Goal: Communication & Community: Answer question/provide support

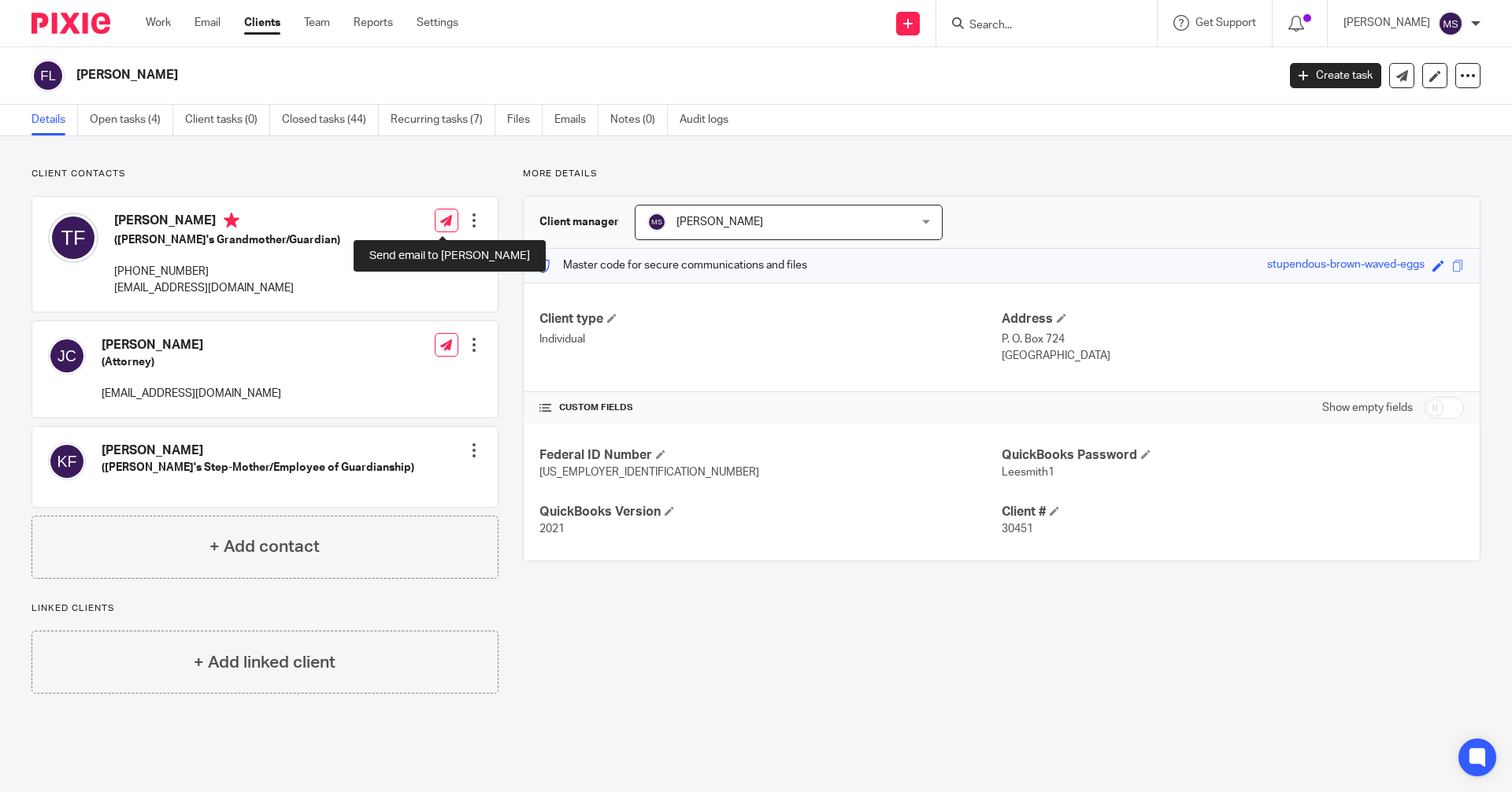
click at [450, 223] on link at bounding box center [446, 221] width 24 height 24
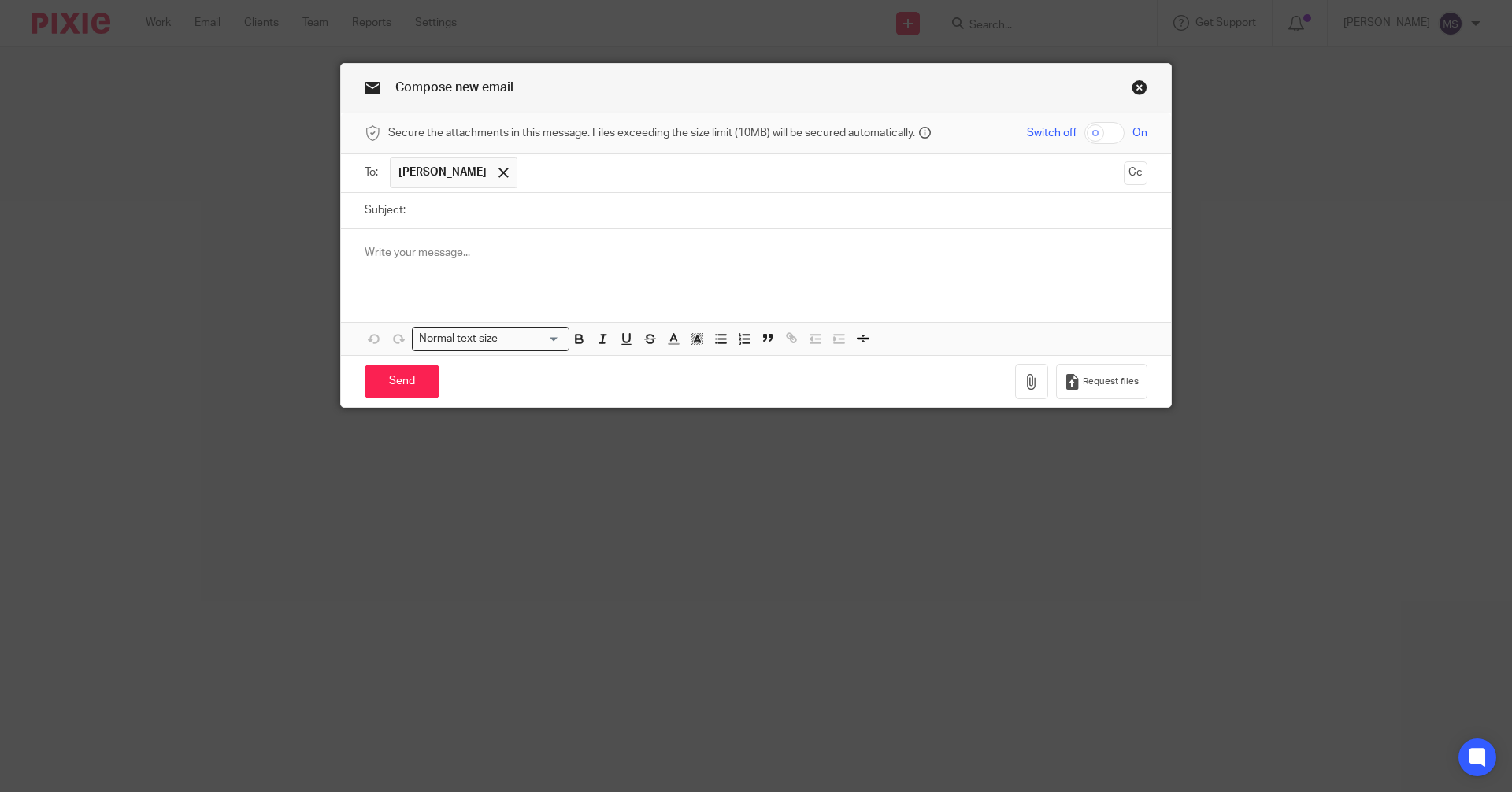
click at [534, 179] on input "text" at bounding box center [821, 172] width 592 height 31
click at [507, 216] on input "Subject:" at bounding box center [781, 210] width 734 height 36
type input "Letter in Response to Request for Additional Funding - Jeremy Lynn Finley"
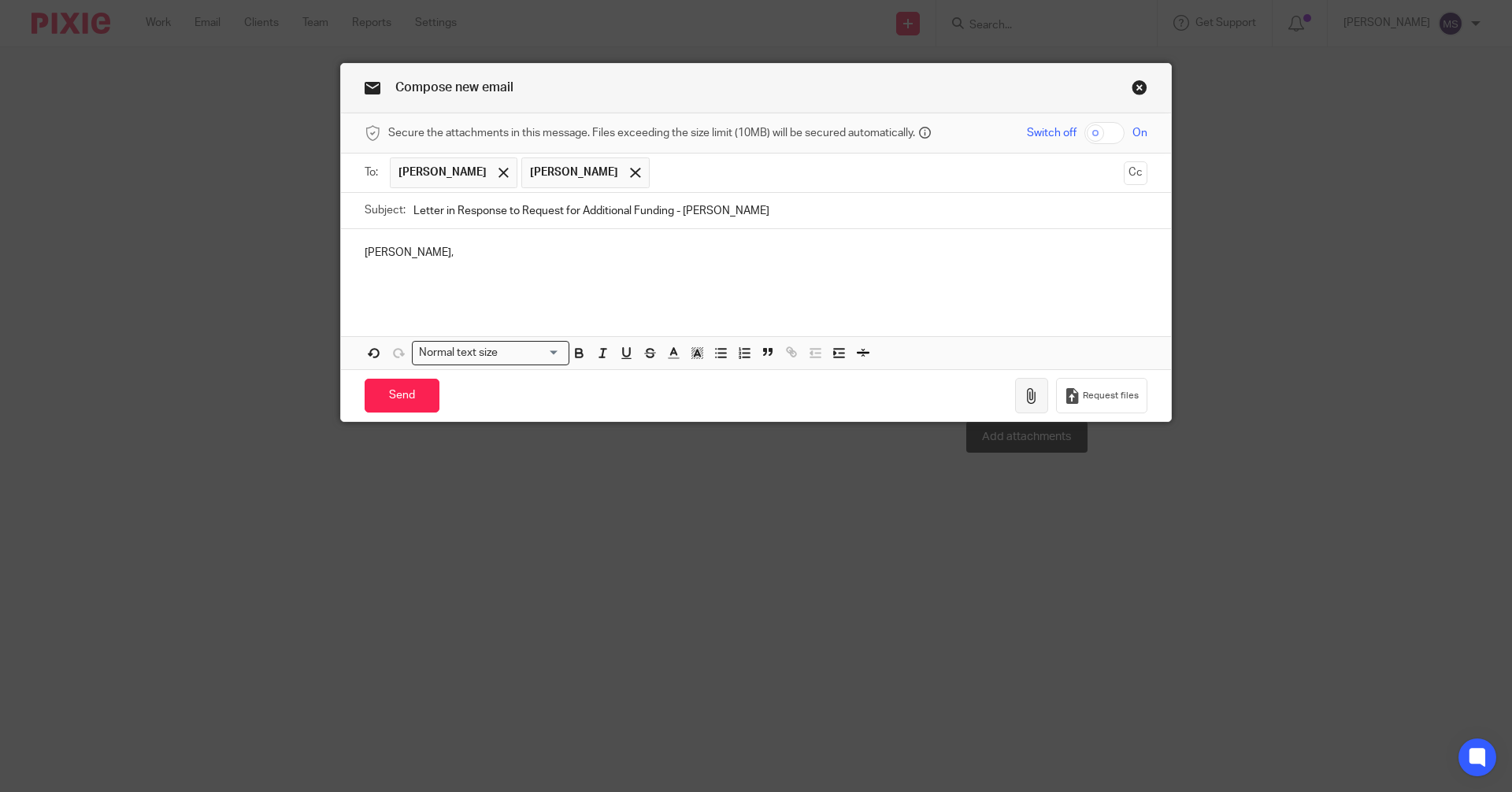
click at [1027, 389] on icon "button" at bounding box center [1031, 396] width 15 height 15
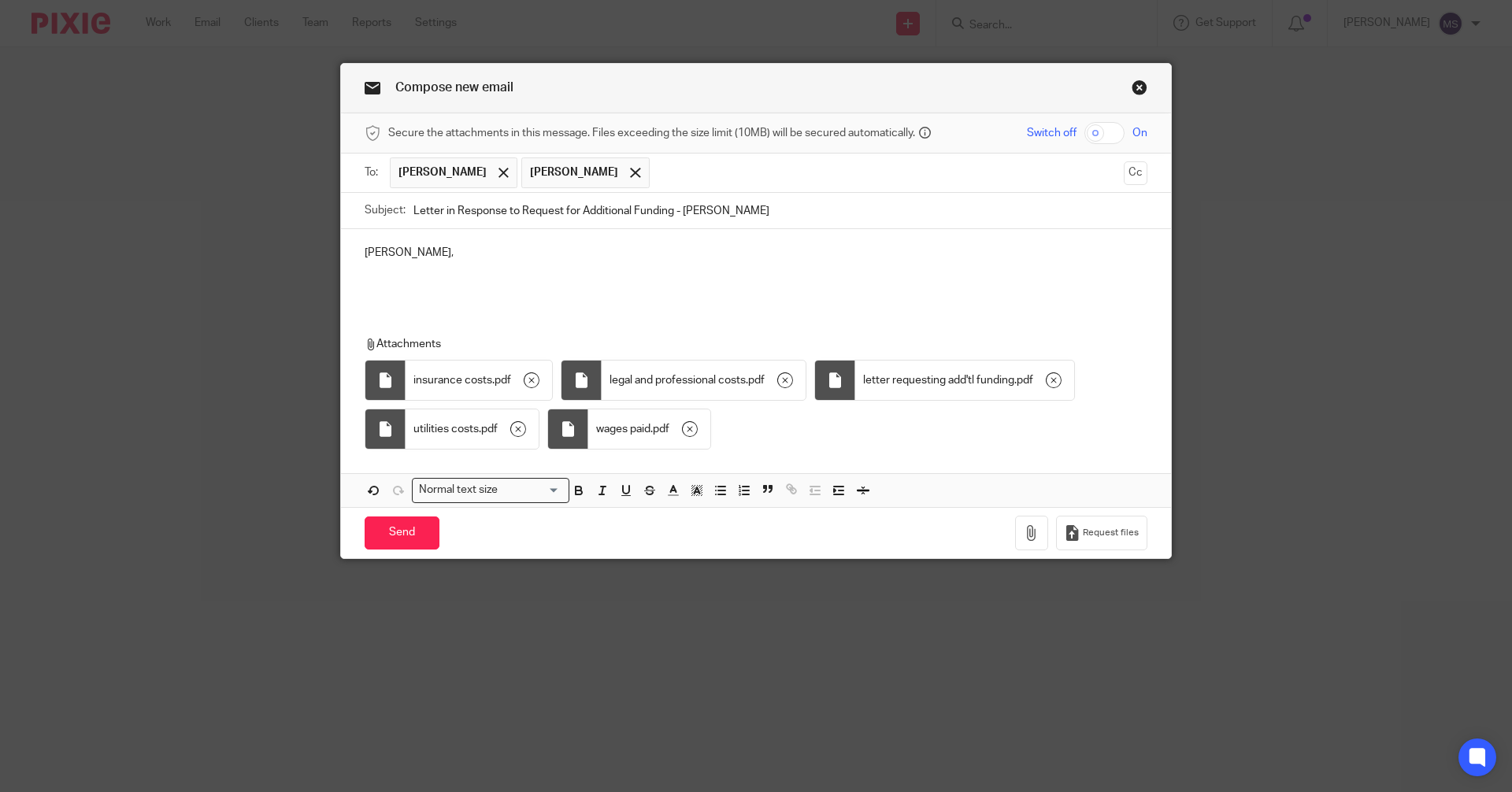
click at [406, 286] on p at bounding box center [756, 284] width 783 height 15
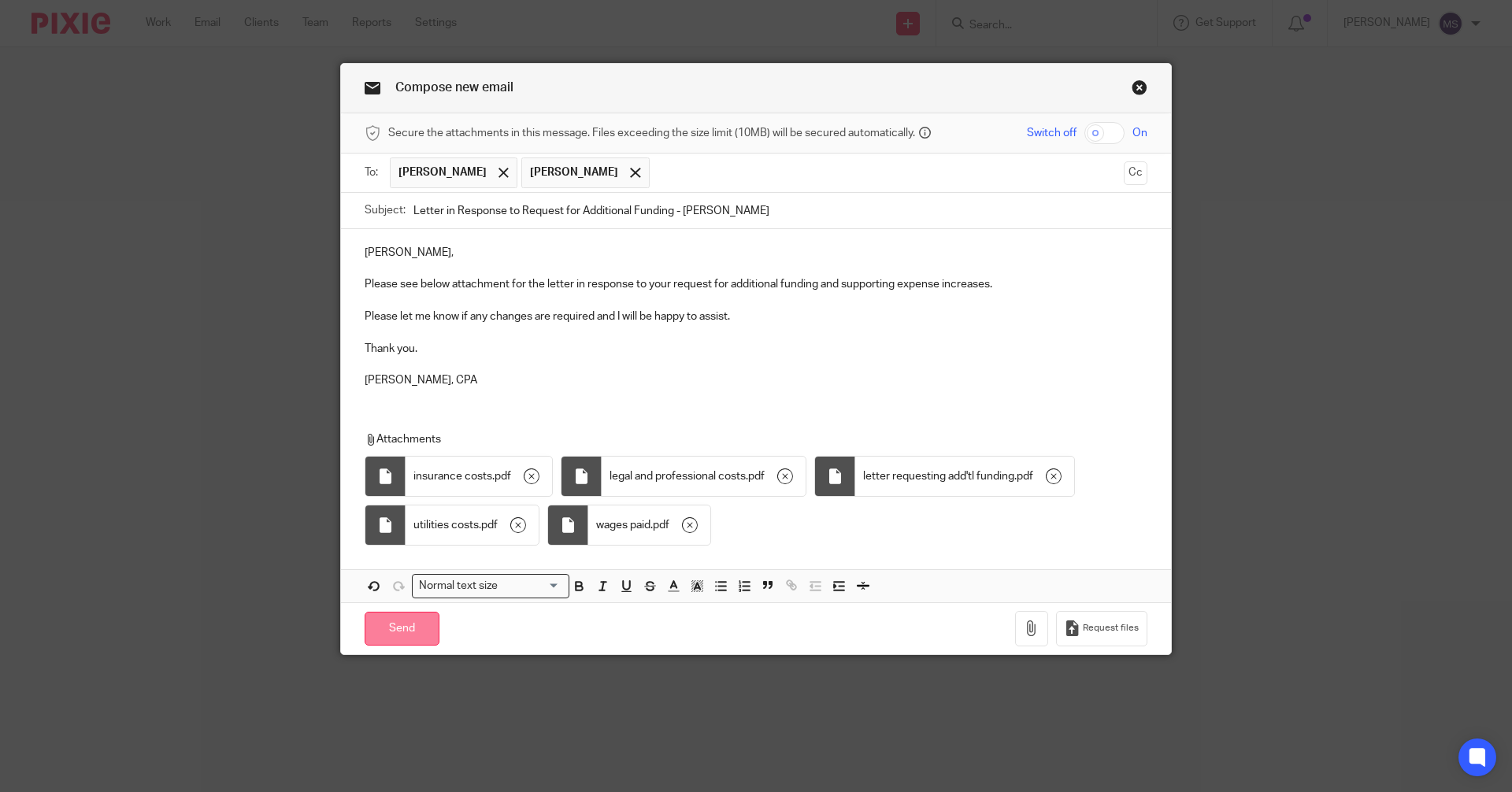
click at [404, 625] on input "Send" at bounding box center [402, 628] width 75 height 34
